Goal: Task Accomplishment & Management: Manage account settings

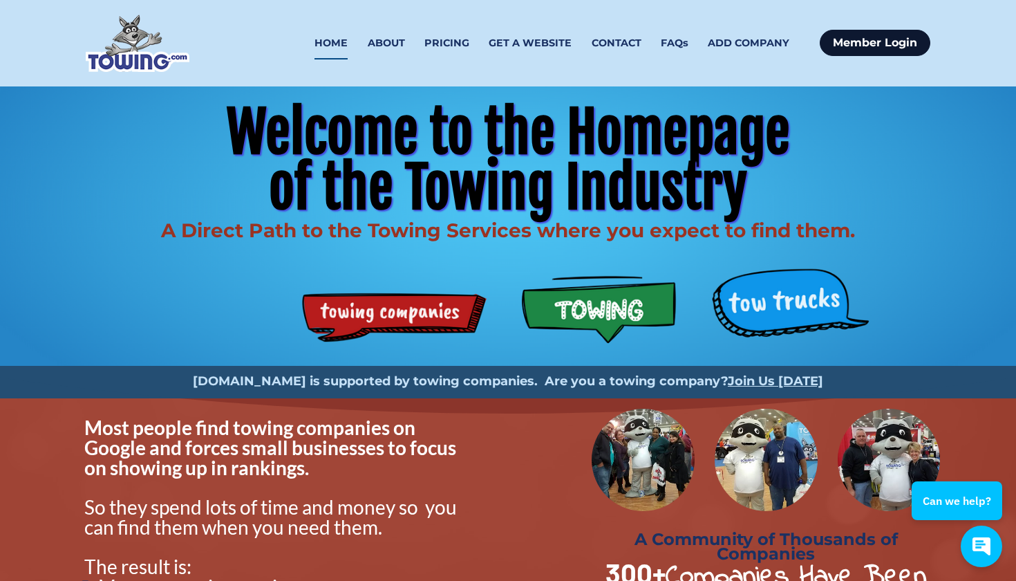
click at [875, 41] on link "Member Login" at bounding box center [875, 43] width 111 height 26
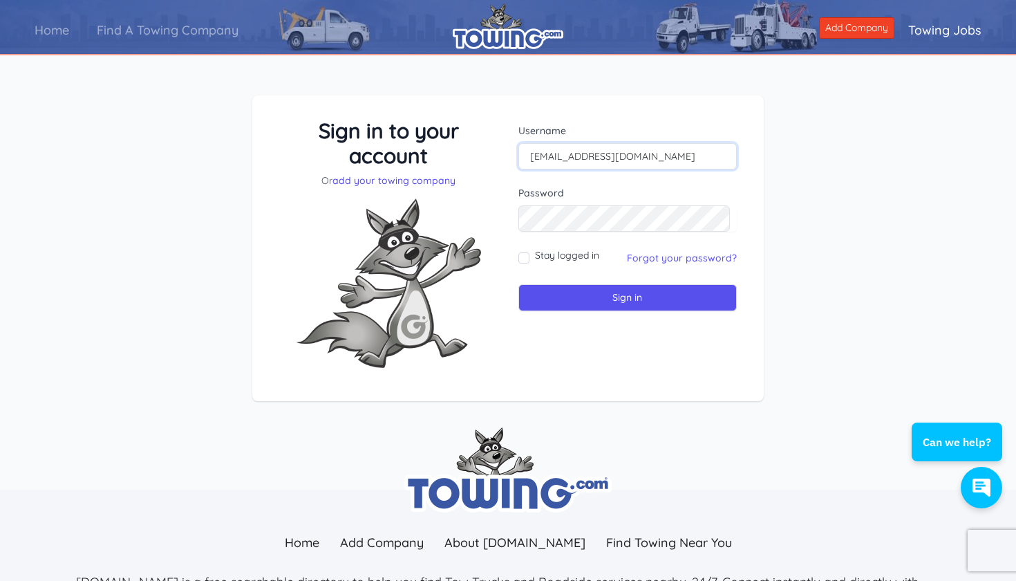
click at [577, 157] on input "info@lastchanceautorepairs.com" at bounding box center [627, 156] width 218 height 26
click at [577, 157] on input "[EMAIL_ADDRESS][DOMAIN_NAME]" at bounding box center [627, 156] width 218 height 26
click at [577, 157] on input "info@lastchanceautorepairs.com" at bounding box center [627, 156] width 218 height 26
type input "info@lastchanceautorepairs.com"
click at [675, 257] on link "Forgot your password?" at bounding box center [682, 258] width 110 height 12
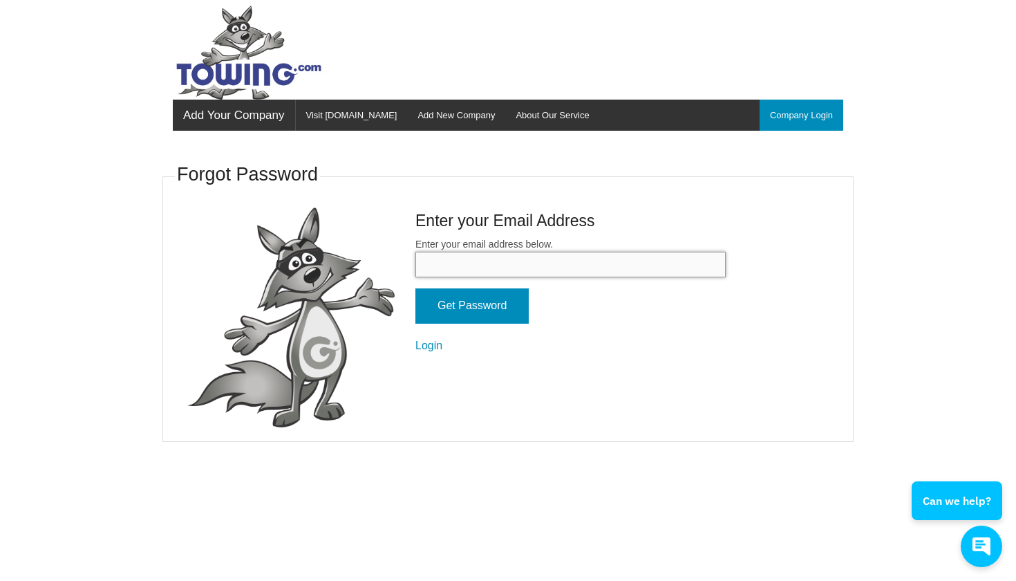
click at [484, 261] on input "Enter your email address below." at bounding box center [570, 265] width 310 height 26
paste input "[EMAIL_ADDRESS][DOMAIN_NAME]"
type input "info@lastchanceautorepairs.com"
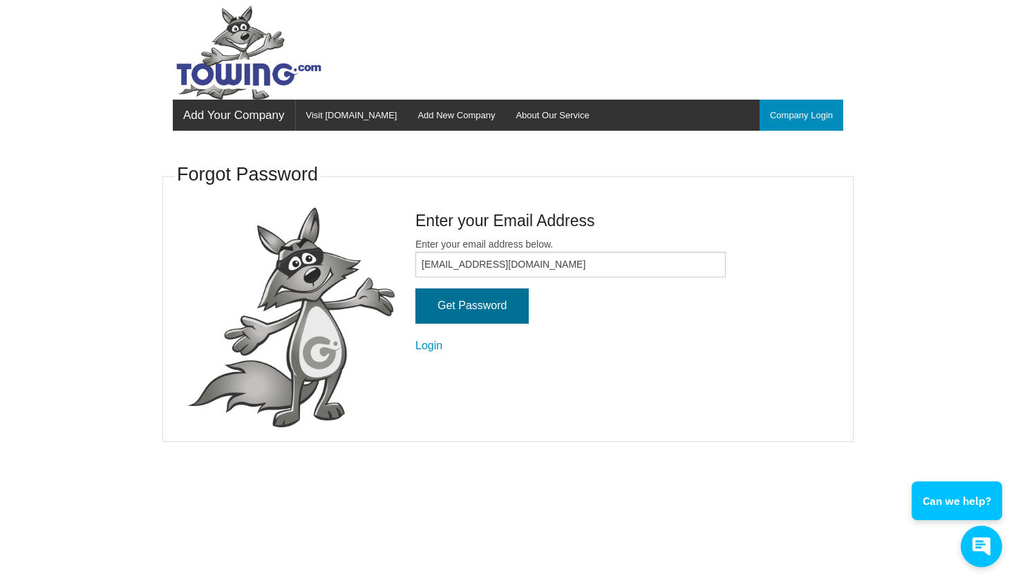
click at [469, 301] on input "Get Password" at bounding box center [471, 305] width 113 height 35
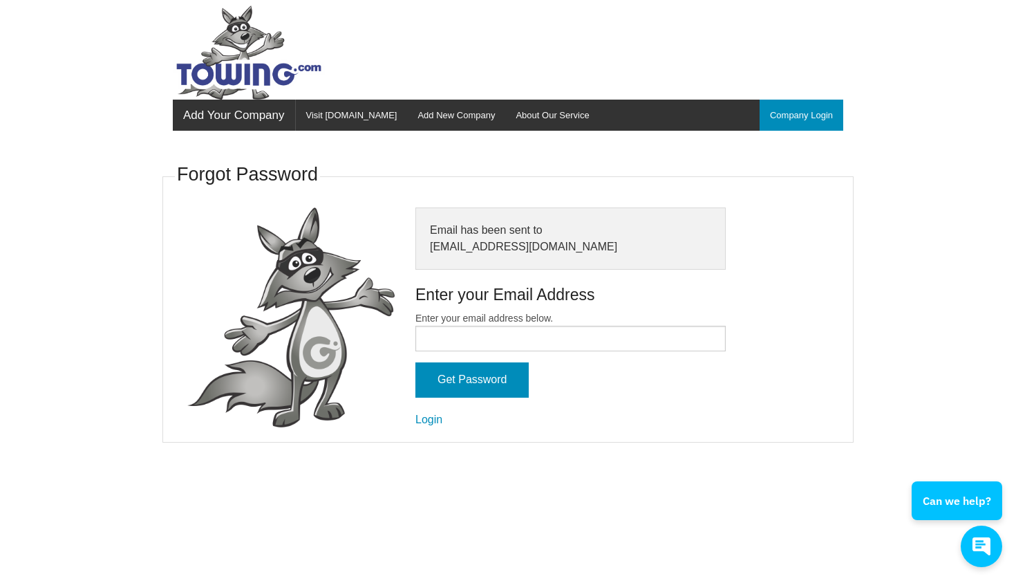
click at [437, 422] on fieldset "Forgot Password Email has been sent to info@lastchanceautorepairs.com Enter you…" at bounding box center [507, 301] width 691 height 283
click at [437, 414] on link "Login" at bounding box center [428, 419] width 27 height 12
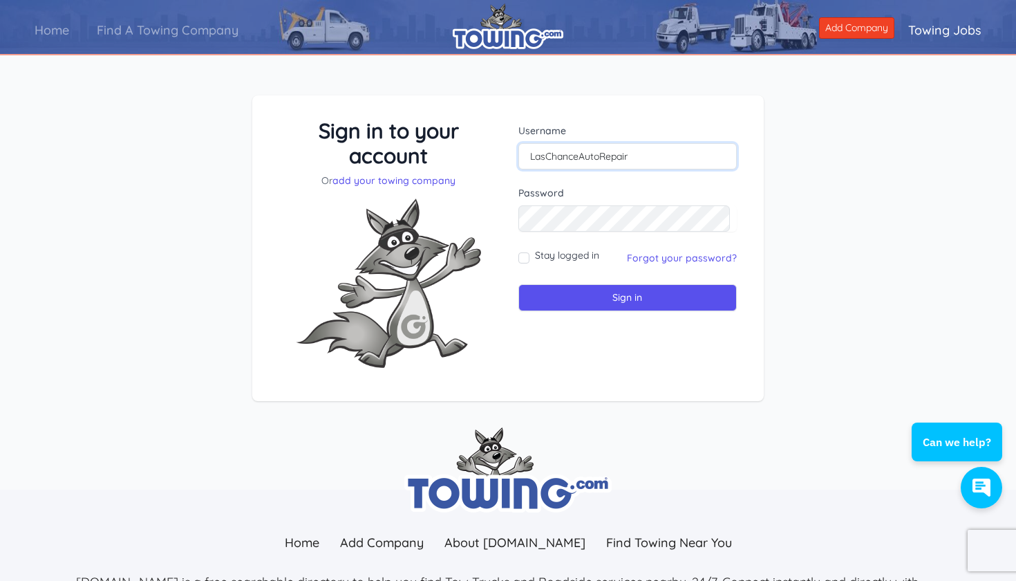
type input "LasChanceAutoRepair"
click at [611, 294] on input "Sign in" at bounding box center [627, 297] width 218 height 27
type input "LasChanceAutoRepair"
click at [602, 298] on input "Sign in" at bounding box center [627, 297] width 218 height 27
type input "LasChanceAutoRepair"
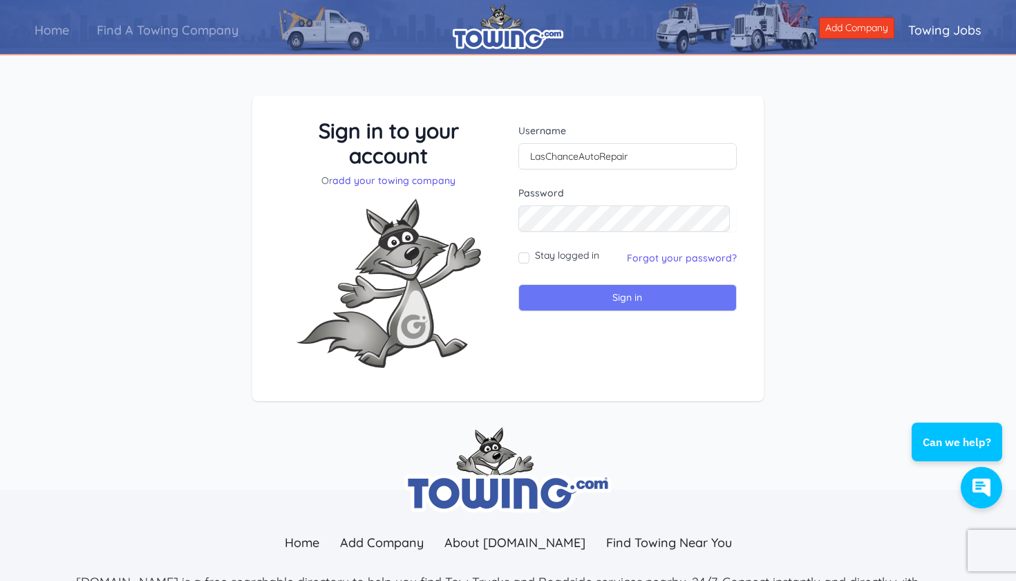
click at [643, 295] on input "Sign in" at bounding box center [627, 297] width 218 height 27
type input "LastChanceAutoRepair"
click at [624, 297] on input "Sign in" at bounding box center [627, 297] width 218 height 27
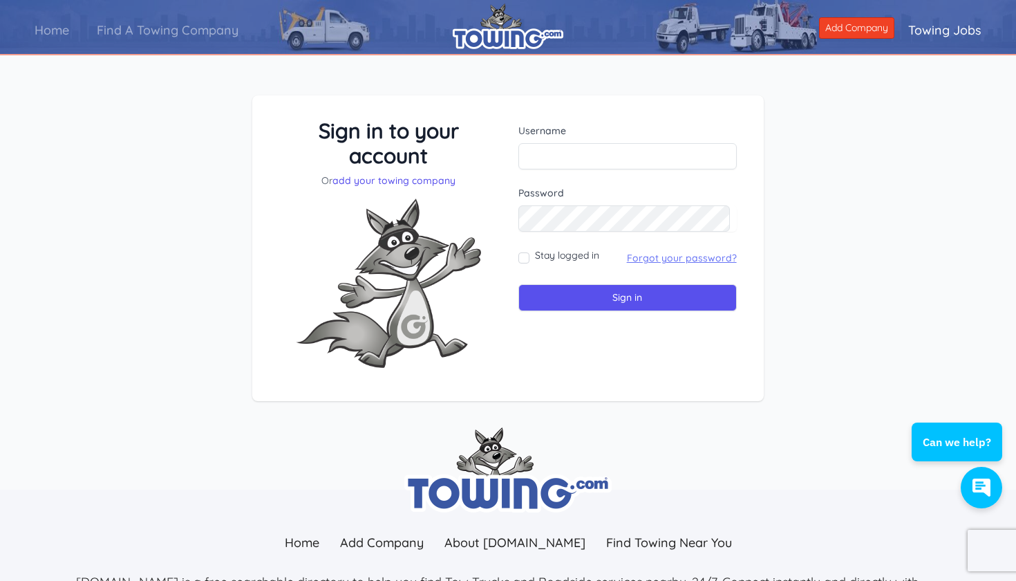
click at [664, 260] on link "Forgot your password?" at bounding box center [682, 258] width 110 height 12
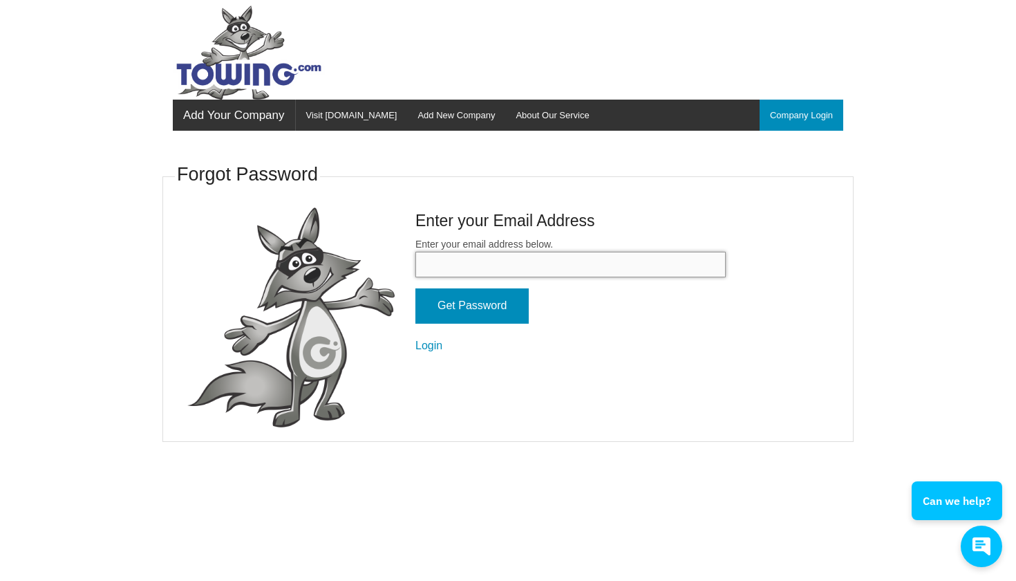
click at [480, 252] on input "Enter your email address below." at bounding box center [570, 265] width 310 height 26
type input "[EMAIL_ADDRESS][DOMAIN_NAME]"
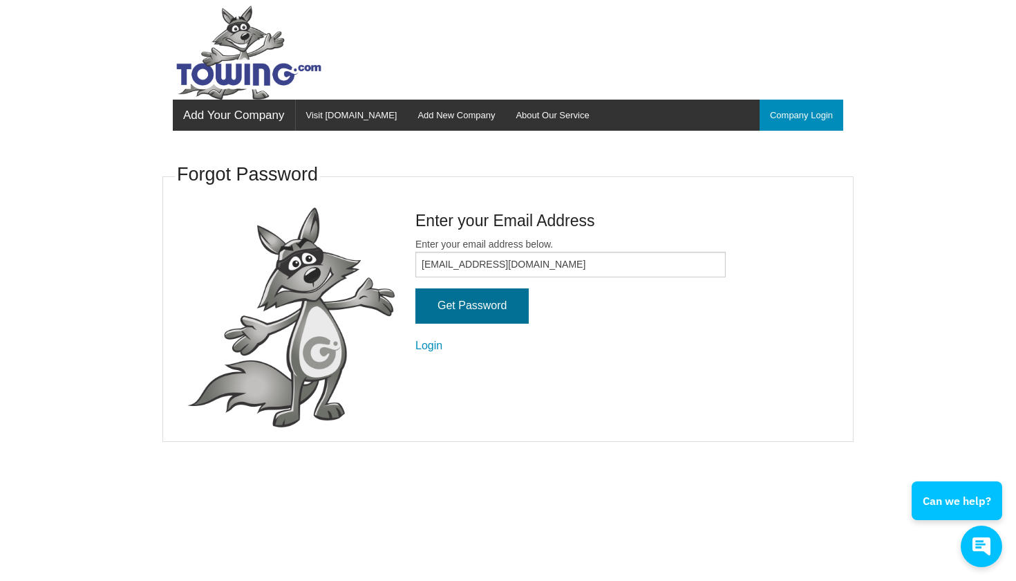
click at [478, 297] on input "Get Password" at bounding box center [471, 305] width 113 height 35
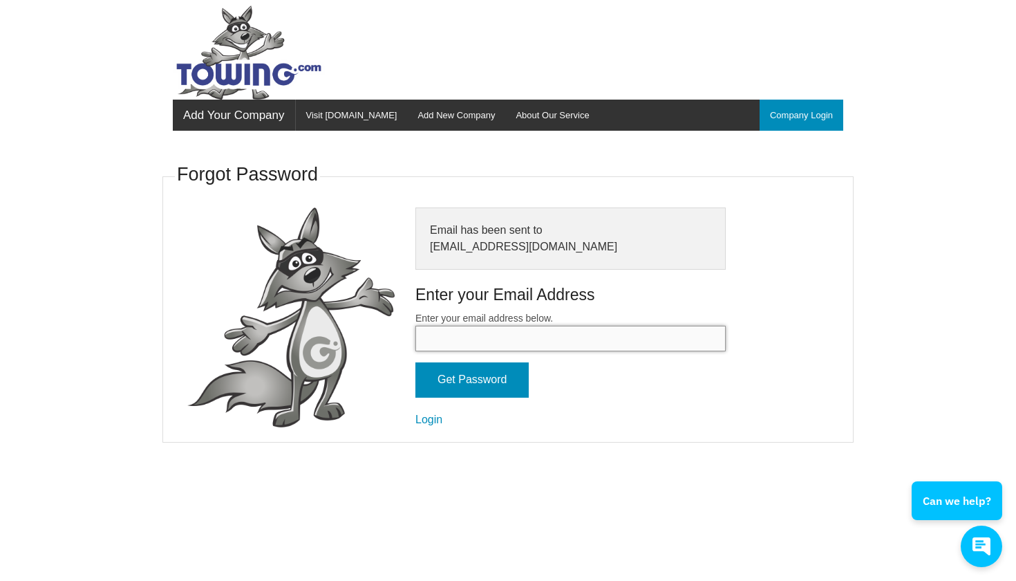
click at [452, 337] on input "Enter your email address below." at bounding box center [570, 339] width 310 height 26
type input "L"
click at [437, 413] on link "Login" at bounding box center [428, 419] width 27 height 12
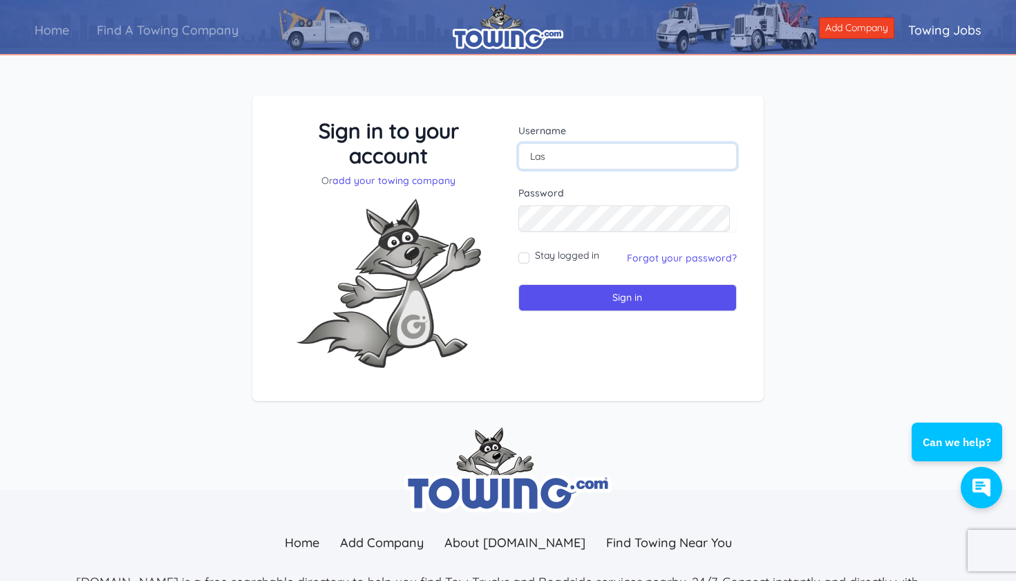
type input "LasChanceAutoRepair"
click at [602, 292] on input "Sign in" at bounding box center [627, 297] width 218 height 27
type input "LasChanceAutoRepair"
click at [624, 297] on input "Sign in" at bounding box center [627, 297] width 218 height 27
drag, startPoint x: 578, startPoint y: 167, endPoint x: 554, endPoint y: 166, distance: 23.5
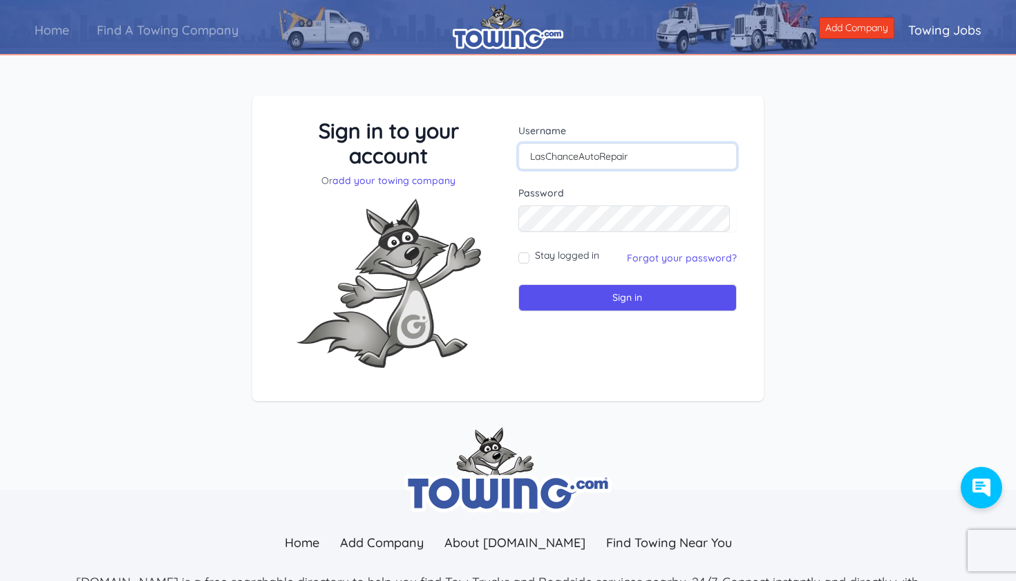
click at [555, 167] on input "LasChanceAutoRepair" at bounding box center [627, 156] width 218 height 26
click at [548, 152] on input "LasChanceAutoRepair" at bounding box center [627, 156] width 218 height 26
type input "LastChanceAutoRepair"
click at [526, 254] on input "Stay logged in" at bounding box center [523, 257] width 11 height 11
checkbox input "true"
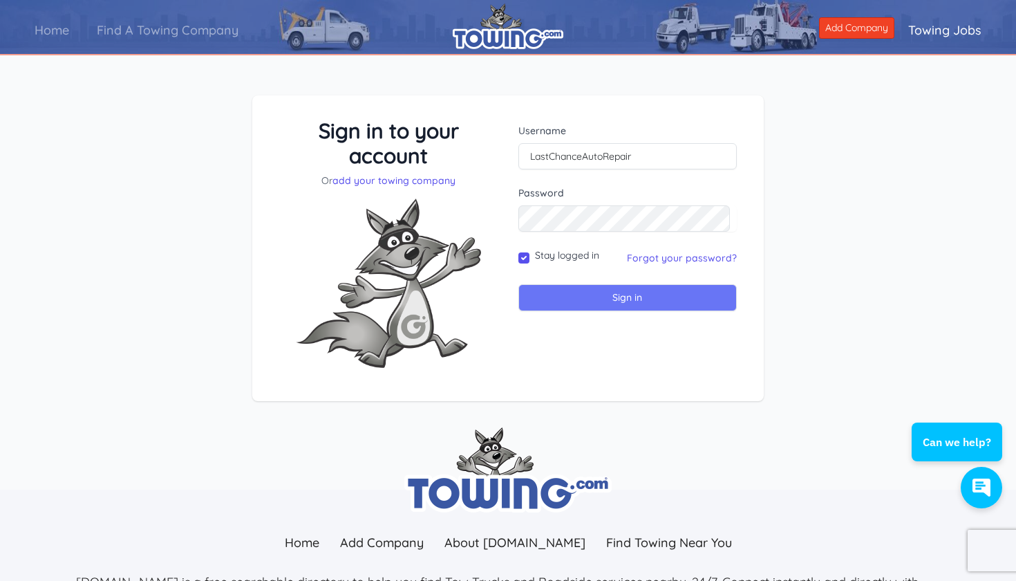
click at [606, 303] on input "Sign in" at bounding box center [627, 297] width 218 height 27
